Goal: Information Seeking & Learning: Understand process/instructions

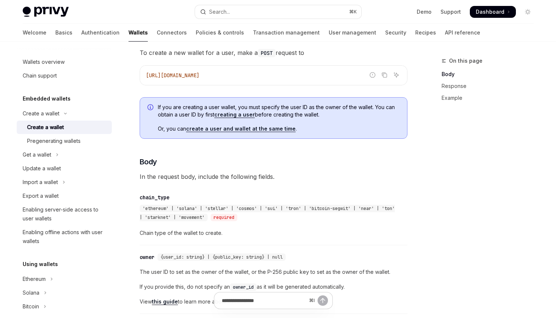
scroll to position [175, 0]
click at [75, 150] on button "Get a wallet" at bounding box center [64, 154] width 95 height 13
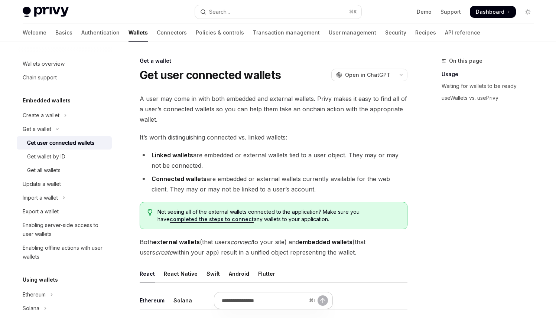
click at [69, 114] on button "Create a wallet" at bounding box center [64, 115] width 95 height 13
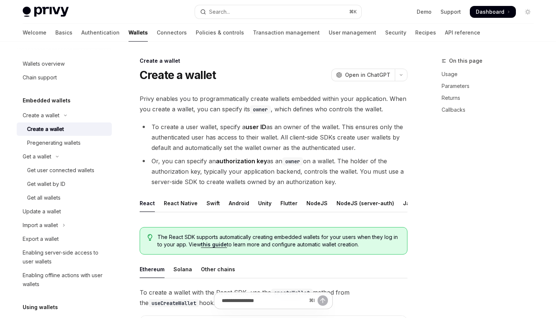
type textarea "*"
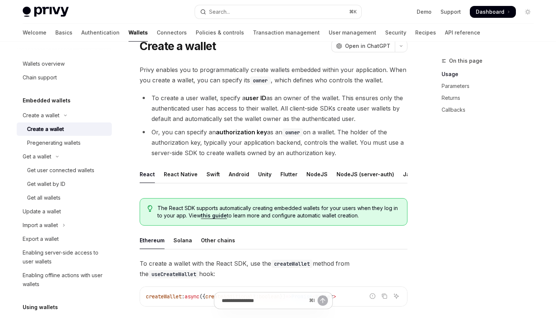
scroll to position [28, 0]
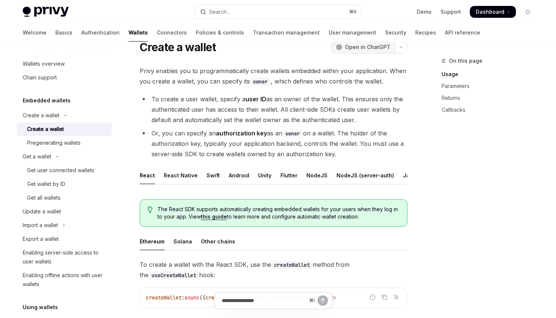
click at [379, 47] on span "Open in ChatGPT" at bounding box center [367, 46] width 45 height 7
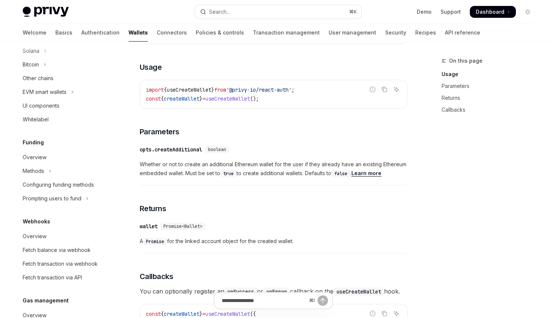
scroll to position [0, 0]
